Goal: Navigation & Orientation: Find specific page/section

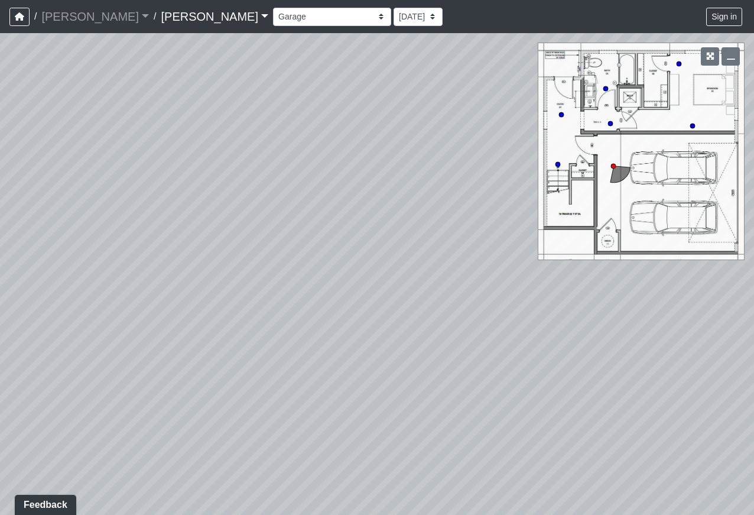
drag, startPoint x: 384, startPoint y: 286, endPoint x: 218, endPoint y: 258, distance: 167.8
click at [218, 258] on div "Loading... Upper Stairs Loading... Lower Stairs" at bounding box center [377, 274] width 754 height 482
drag, startPoint x: 414, startPoint y: 317, endPoint x: 70, endPoint y: 259, distance: 348.9
click at [70, 259] on div "Loading... Upper Stairs Loading... Lower Stairs" at bounding box center [377, 274] width 754 height 482
drag, startPoint x: 420, startPoint y: 295, endPoint x: 650, endPoint y: 152, distance: 270.8
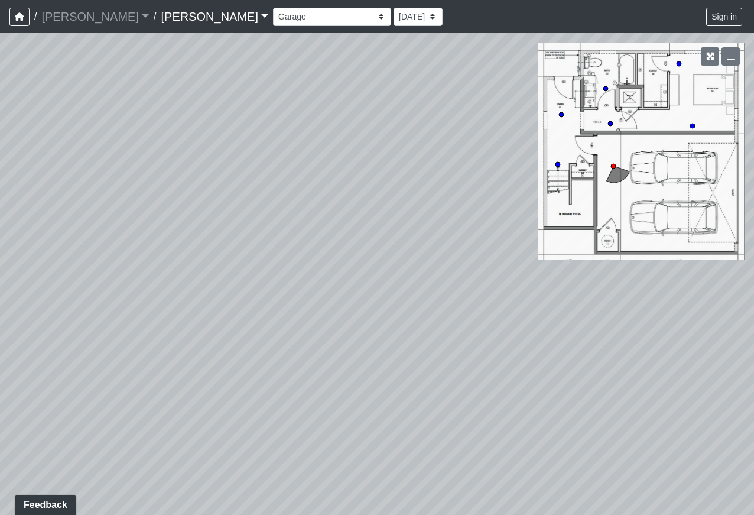
click at [658, 150] on div "Loading... Upper Stairs Loading... Lower Stairs" at bounding box center [377, 274] width 754 height 482
drag, startPoint x: 200, startPoint y: 280, endPoint x: 490, endPoint y: 91, distance: 345.6
click at [490, 91] on div "Loading... Upper Stairs Loading... Lower Stairs" at bounding box center [377, 274] width 754 height 482
drag, startPoint x: 134, startPoint y: 247, endPoint x: 339, endPoint y: 147, distance: 228.9
click at [427, 139] on div "Loading... Upper Stairs Loading... Lower Stairs" at bounding box center [377, 274] width 754 height 482
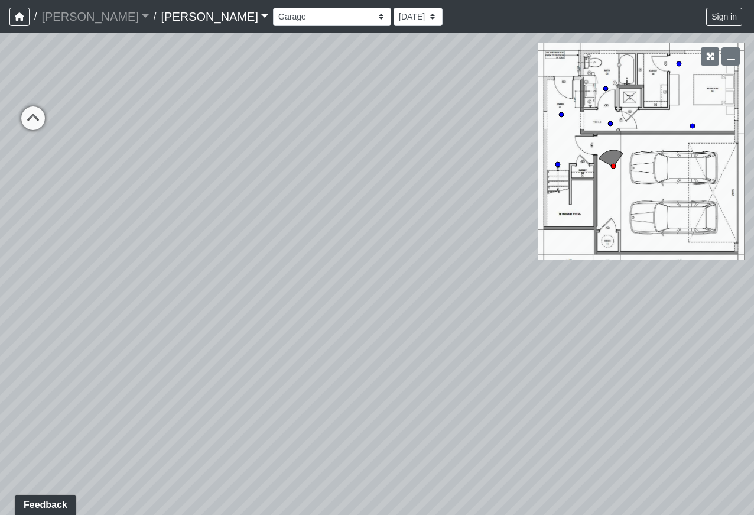
drag, startPoint x: 298, startPoint y: 152, endPoint x: 305, endPoint y: 240, distance: 88.3
click at [374, 329] on div "Loading... Upper Stairs Loading... Lower Stairs" at bounding box center [377, 274] width 754 height 482
drag, startPoint x: 244, startPoint y: 155, endPoint x: 352, endPoint y: 296, distance: 177.1
click at [427, 306] on div "Loading... Upper Stairs Loading... Lower Stairs" at bounding box center [377, 274] width 754 height 482
click at [252, 249] on icon at bounding box center [254, 266] width 35 height 35
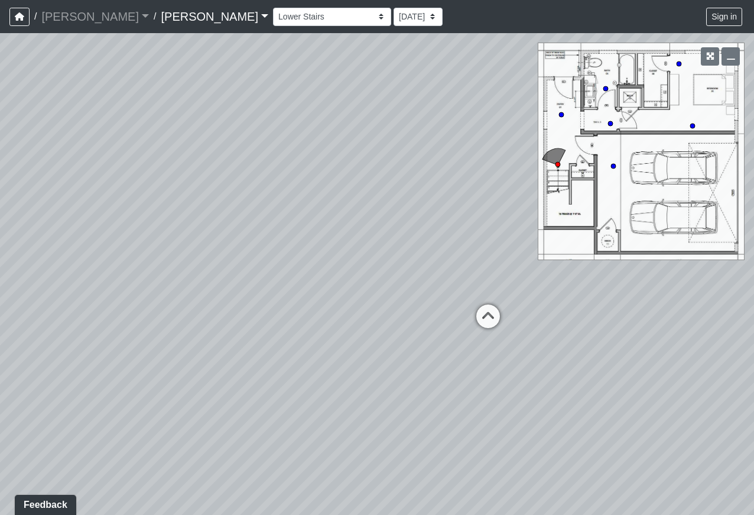
drag, startPoint x: 398, startPoint y: 187, endPoint x: 124, endPoint y: 199, distance: 274.5
click at [137, 199] on div "Loading... Upper Stairs Loading... Lower Stairs Loading... Lower Entry Loading.…" at bounding box center [377, 274] width 754 height 482
drag, startPoint x: 449, startPoint y: 199, endPoint x: 371, endPoint y: 201, distance: 77.4
click at [371, 201] on div "Loading... Upper Stairs Loading... Lower Stairs Loading... Lower Entry Loading.…" at bounding box center [377, 274] width 754 height 482
click at [282, 309] on icon at bounding box center [280, 320] width 35 height 35
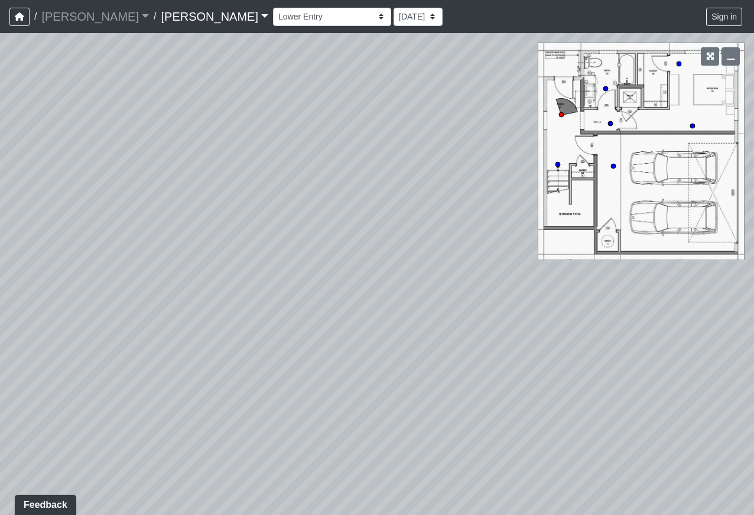
drag, startPoint x: 459, startPoint y: 194, endPoint x: 167, endPoint y: 194, distance: 292.0
click at [209, 190] on div "Loading... Upper Stairs Loading... Lower Stairs Loading... Lower Entry Loading.…" at bounding box center [377, 274] width 754 height 482
drag, startPoint x: 443, startPoint y: 189, endPoint x: 516, endPoint y: 279, distance: 115.9
click at [517, 277] on div "Loading... Upper Stairs Loading... Lower Stairs Loading... Lower Entry Loading.…" at bounding box center [377, 274] width 754 height 482
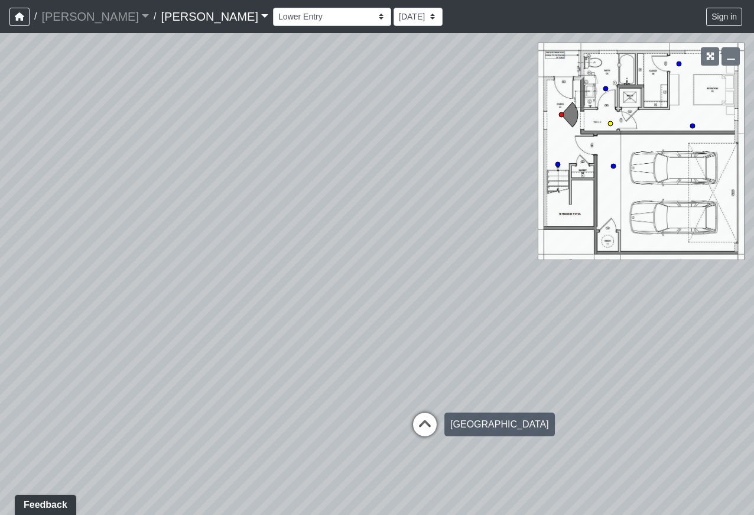
click at [424, 426] on icon at bounding box center [424, 430] width 35 height 35
select select "9ziGZ1dGSwW1YaxRW2v3q1"
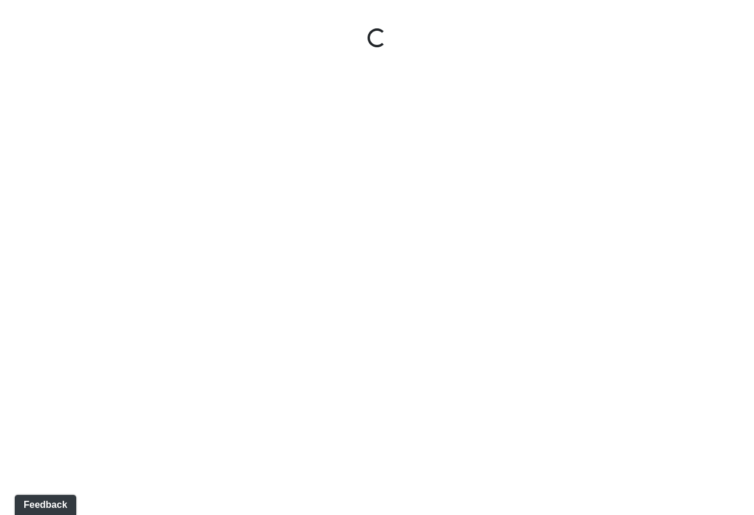
select select "ddM5SCPruL53HPrxvNK6Mg"
